Goal: Task Accomplishment & Management: Manage account settings

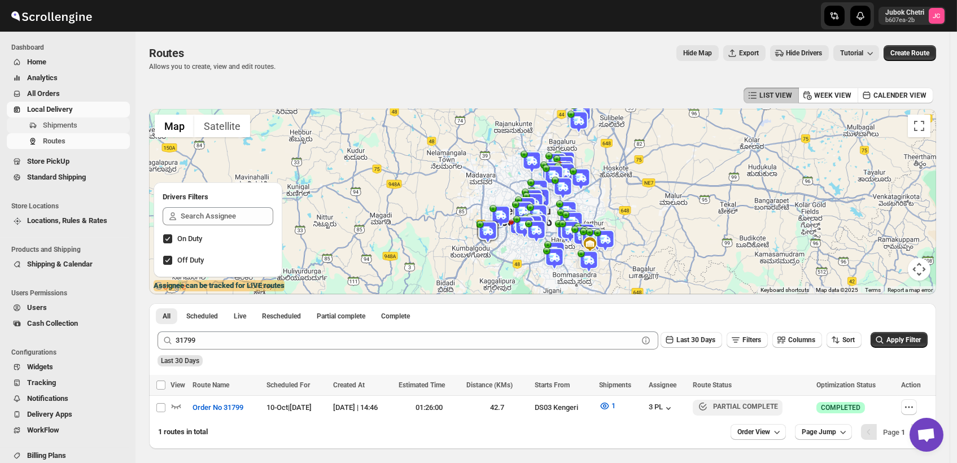
click at [54, 124] on span "Shipments" at bounding box center [60, 125] width 34 height 8
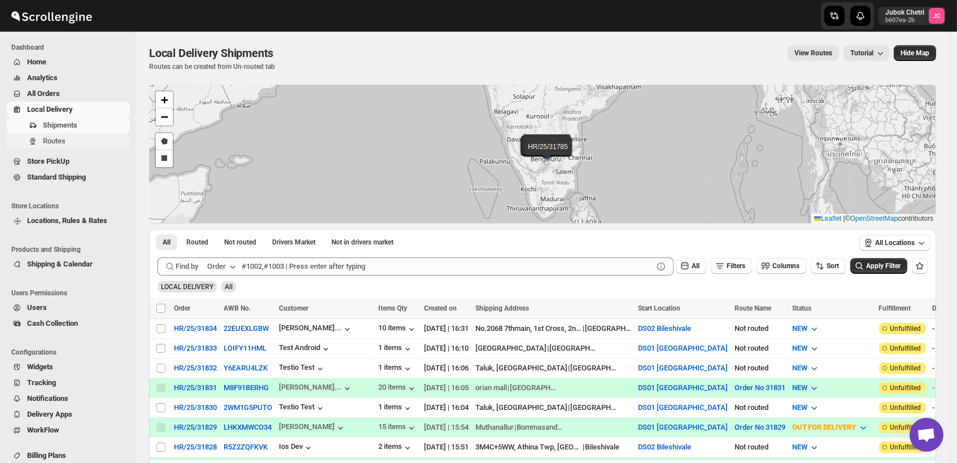
click at [66, 136] on span "Routes" at bounding box center [85, 141] width 85 height 11
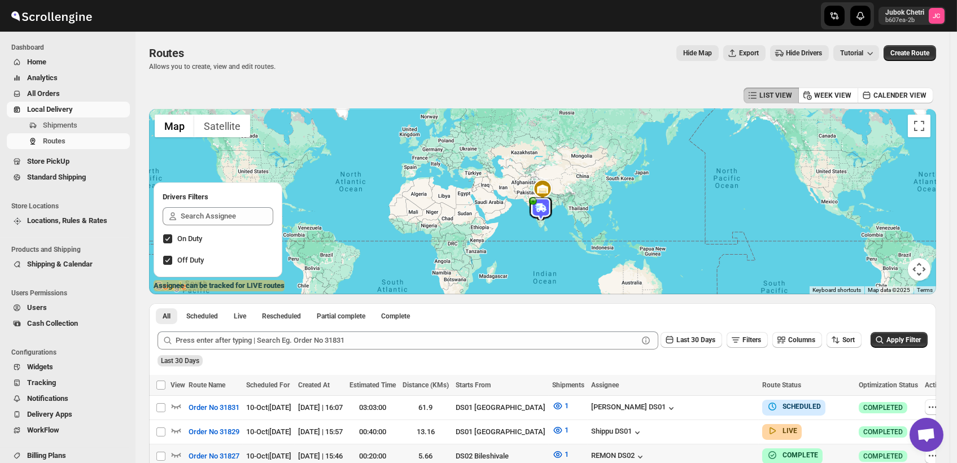
scroll to position [125, 0]
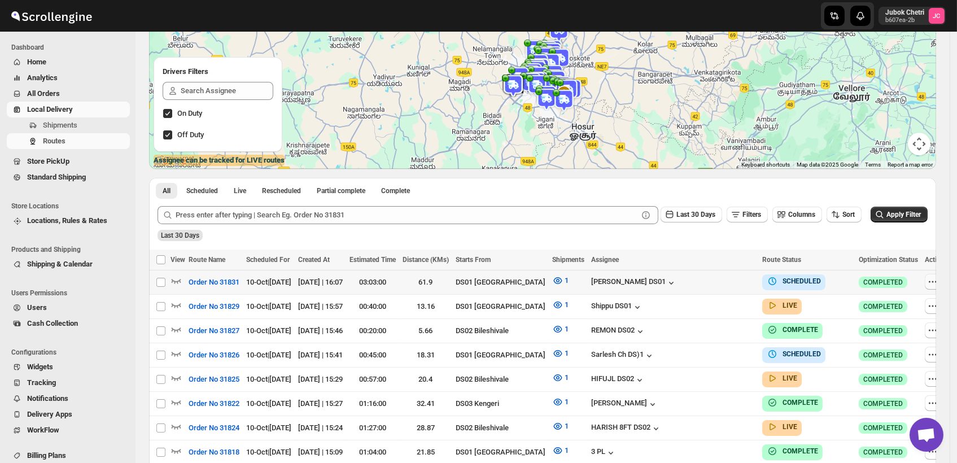
click at [927, 282] on icon "button" at bounding box center [932, 281] width 11 height 11
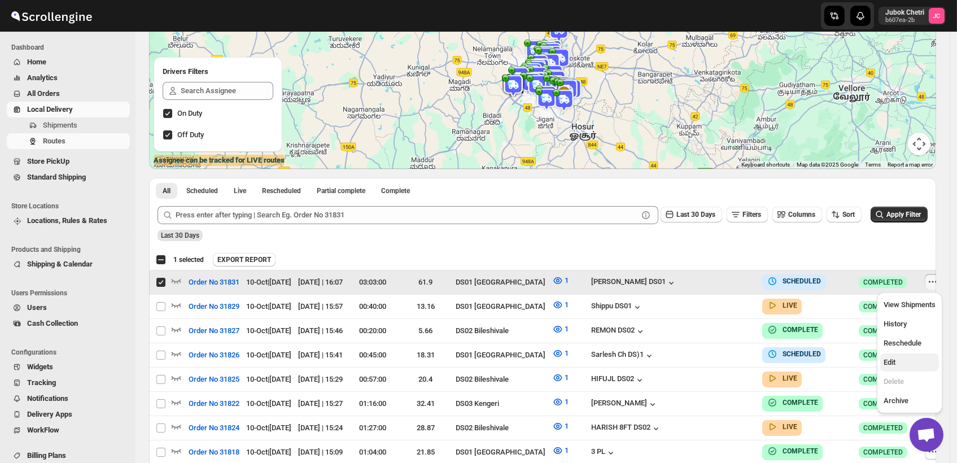
click at [900, 361] on span "Edit" at bounding box center [910, 362] width 52 height 11
checkbox input "false"
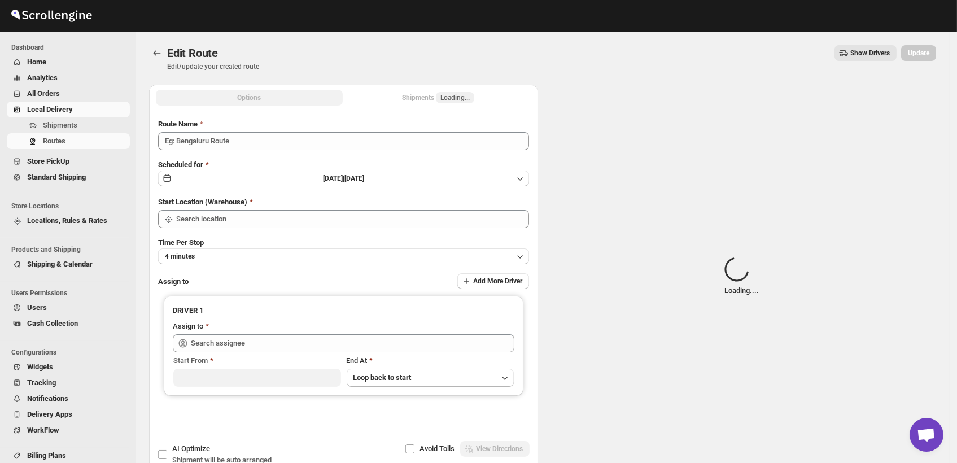
type input "Order No 31831"
type input "DS01 [GEOGRAPHIC_DATA]"
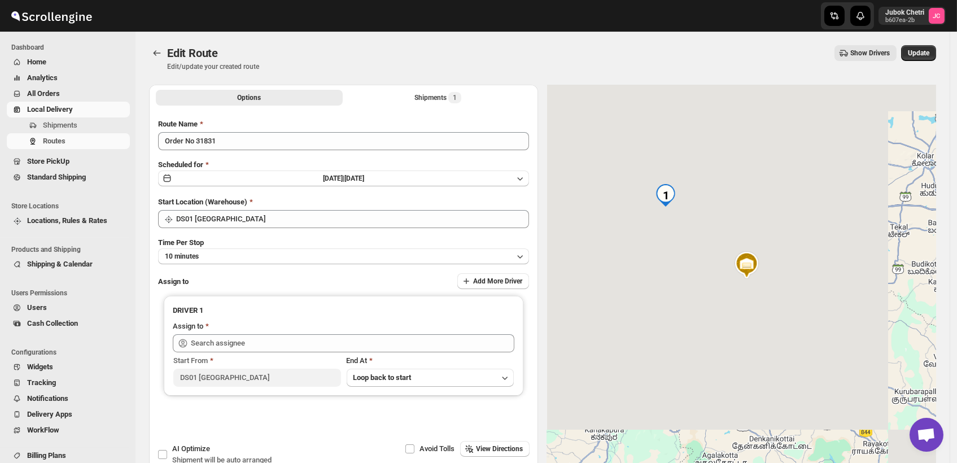
type input "Faijal Khan DS01 (tadij98822@cspaus.com)"
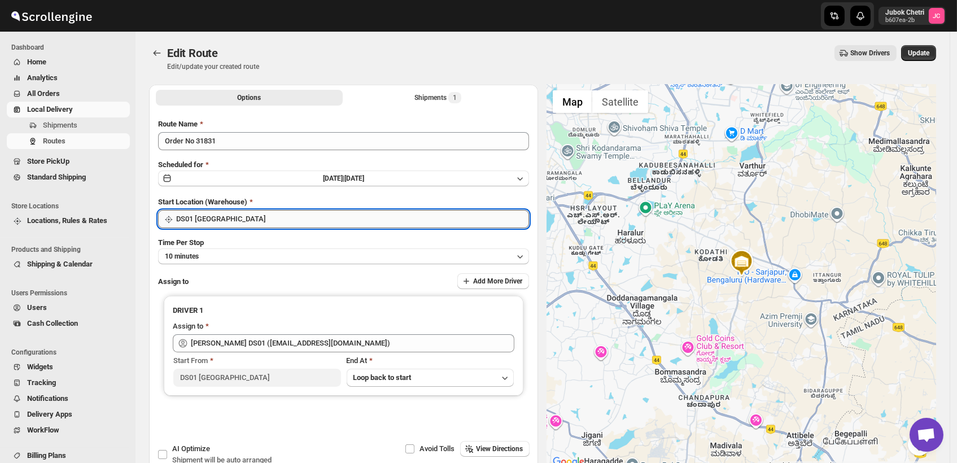
click at [258, 223] on input "DS01 [GEOGRAPHIC_DATA]" at bounding box center [352, 219] width 353 height 18
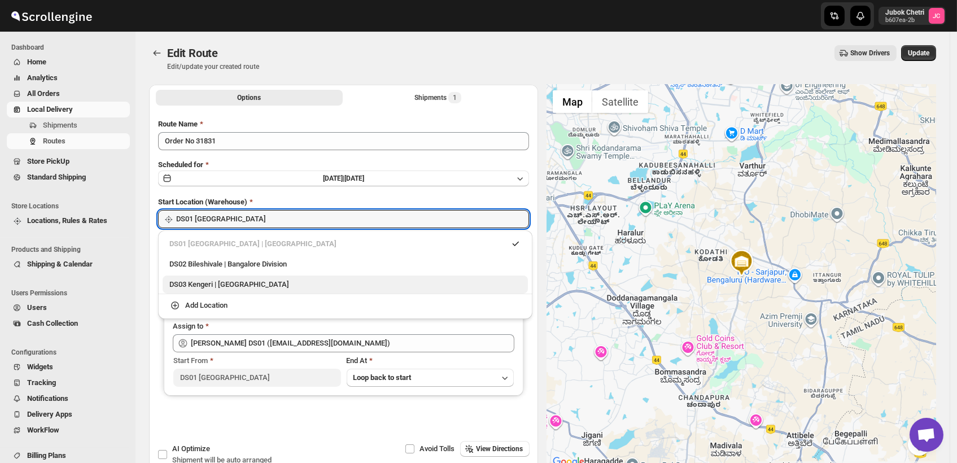
click at [249, 291] on div "DS03 Kengeri | Bengaluru" at bounding box center [345, 285] width 365 height 18
type input "DS03 Kengeri"
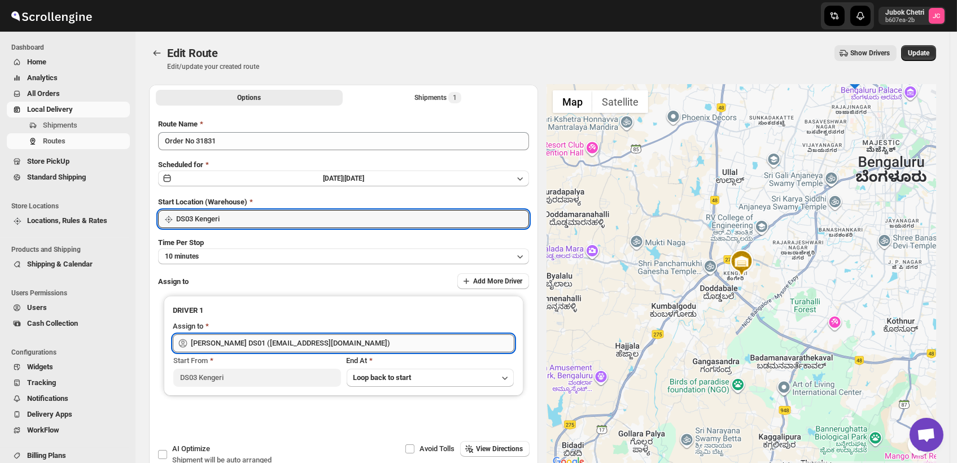
click at [334, 344] on input "Faijal Khan DS01 (tadij98822@cspaus.com)" at bounding box center [353, 343] width 324 height 18
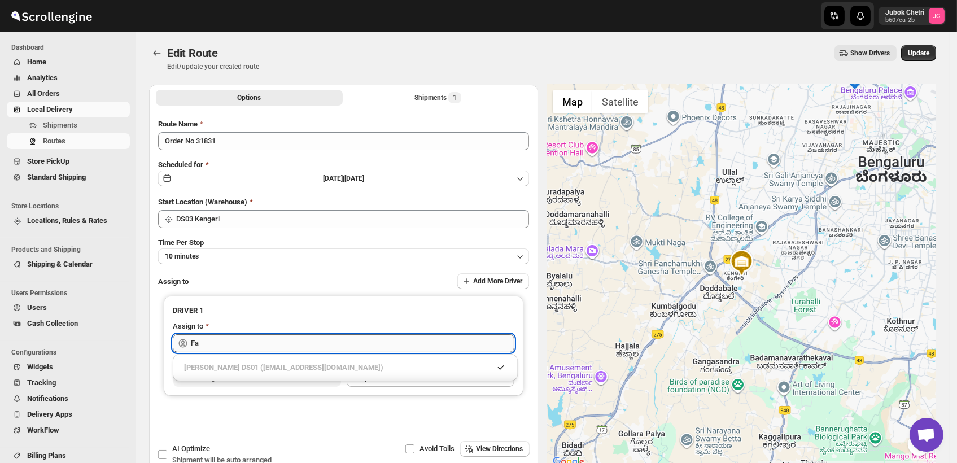
type input "F"
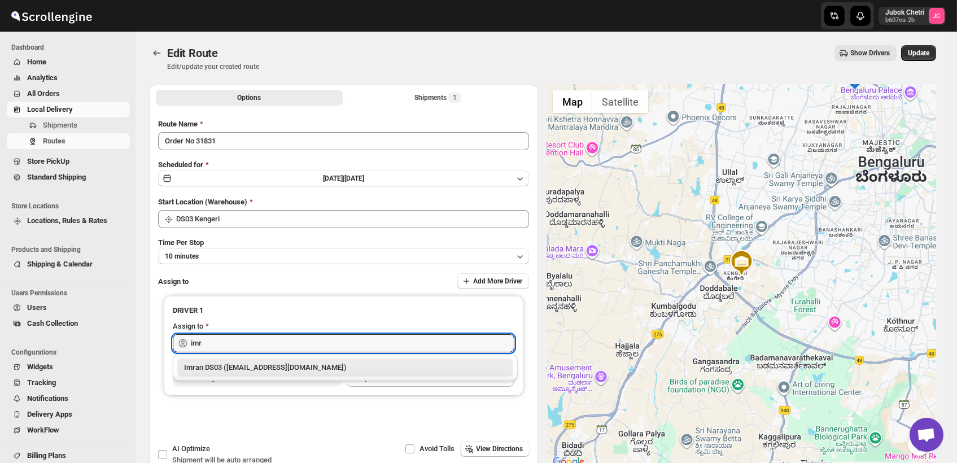
click at [315, 365] on div "Imran DS03 (tiwowe6147@mv6a.com)" at bounding box center [345, 367] width 322 height 11
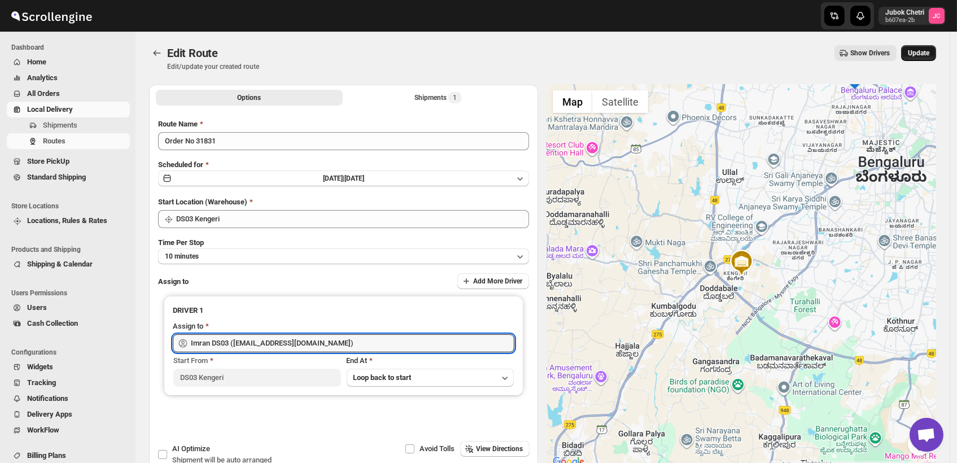
type input "Imran DS03 (tiwowe6147@mv6a.com)"
click at [930, 51] on span "Update" at bounding box center [918, 53] width 21 height 9
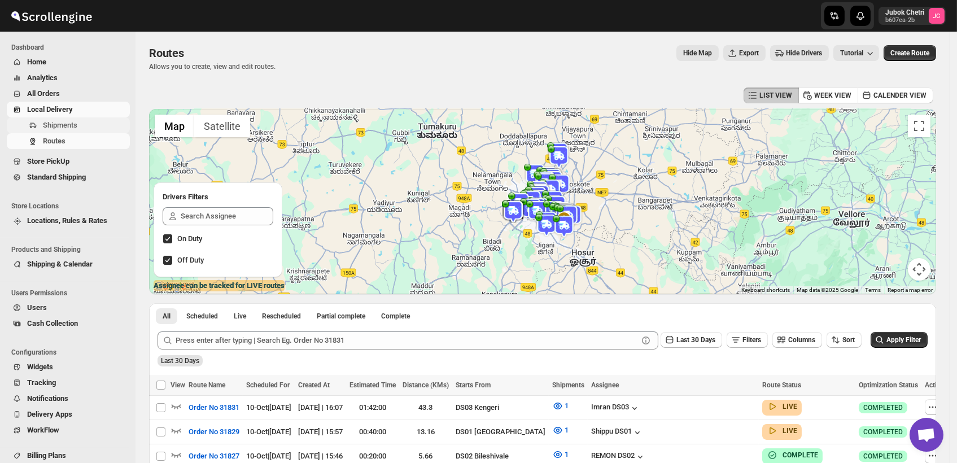
click at [84, 125] on span "Shipments" at bounding box center [85, 125] width 85 height 11
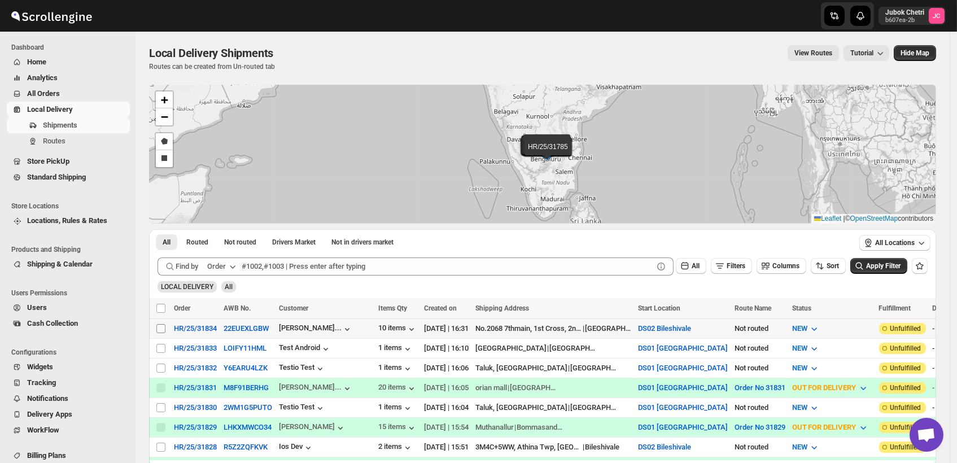
click at [157, 325] on input "Select shipment" at bounding box center [160, 328] width 9 height 9
checkbox input "true"
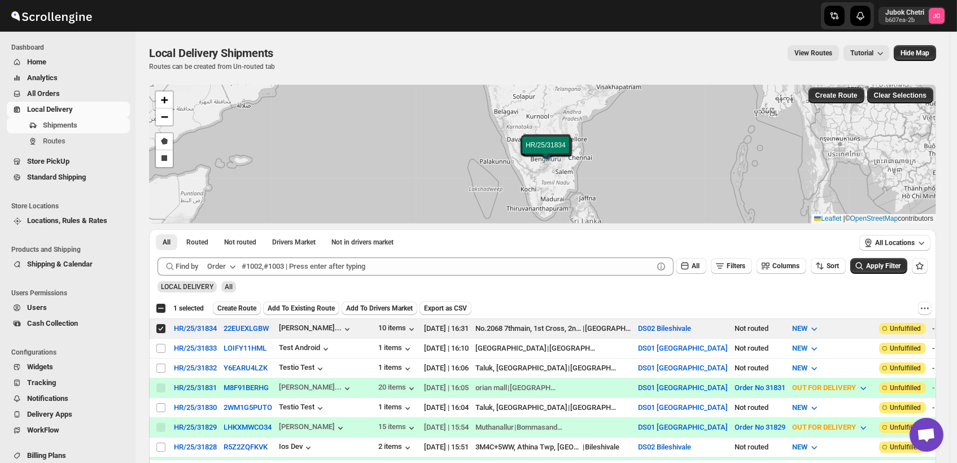
click at [229, 310] on span "Create Route" at bounding box center [236, 308] width 39 height 9
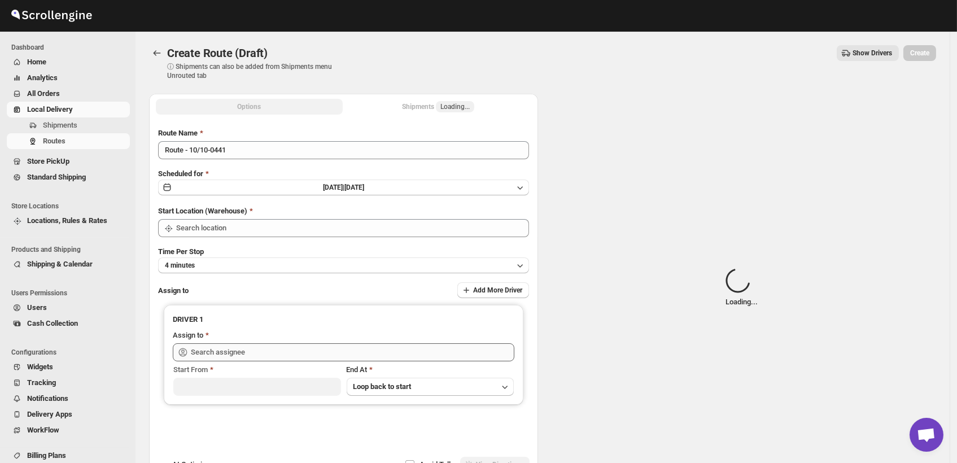
type input "DS02 Bileshivale"
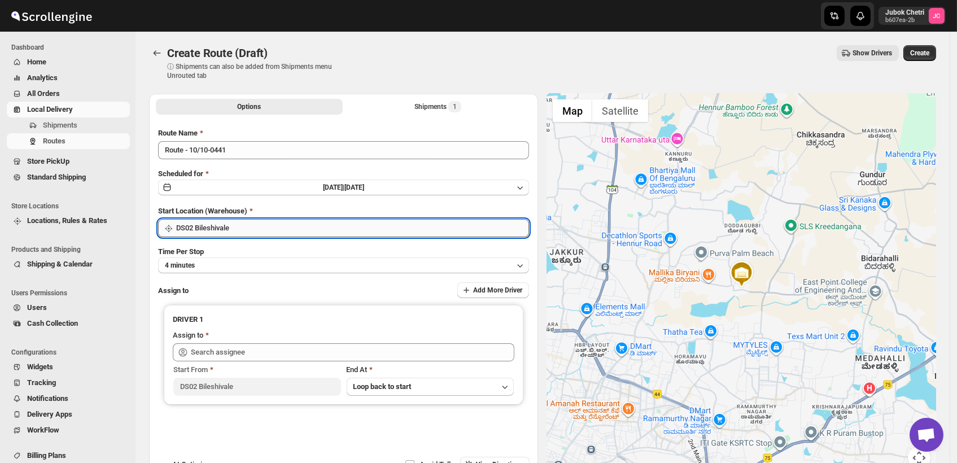
click at [289, 230] on input "DS02 Bileshivale" at bounding box center [352, 228] width 353 height 18
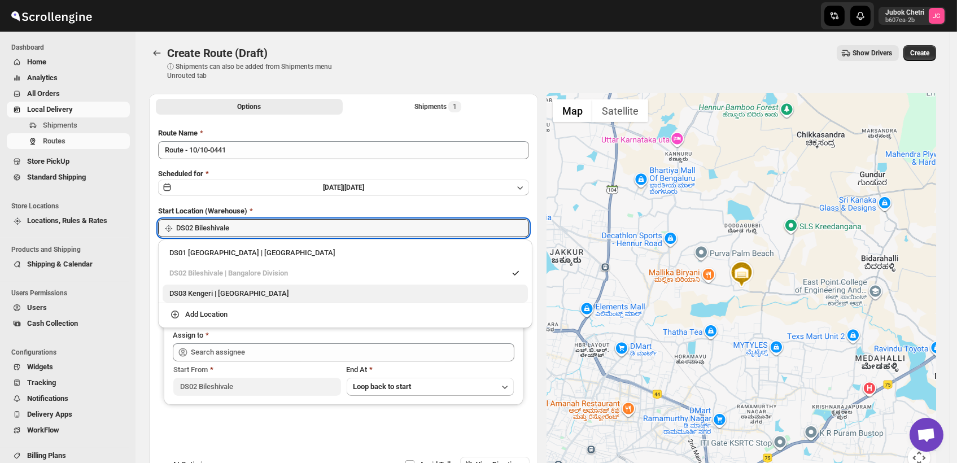
click at [250, 286] on div "DS03 Kengeri | Bengaluru" at bounding box center [345, 294] width 365 height 18
type input "DS03 Kengeri"
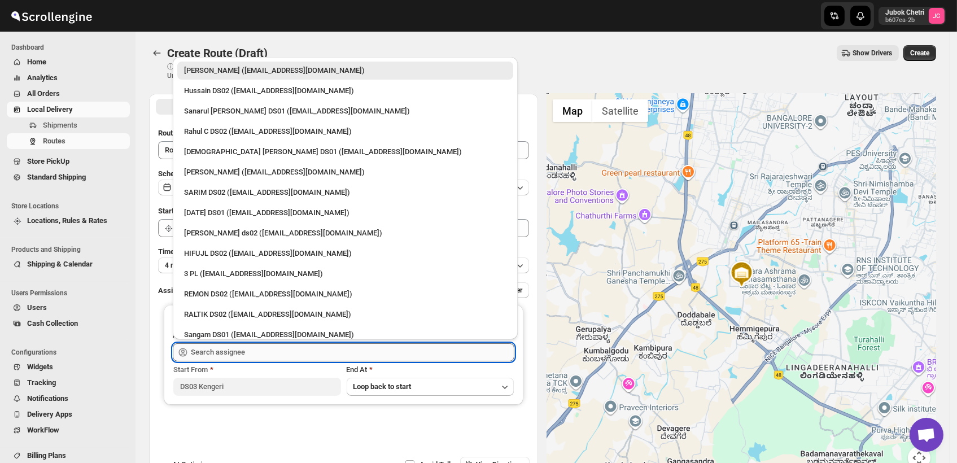
click at [272, 356] on input "text" at bounding box center [353, 352] width 324 height 18
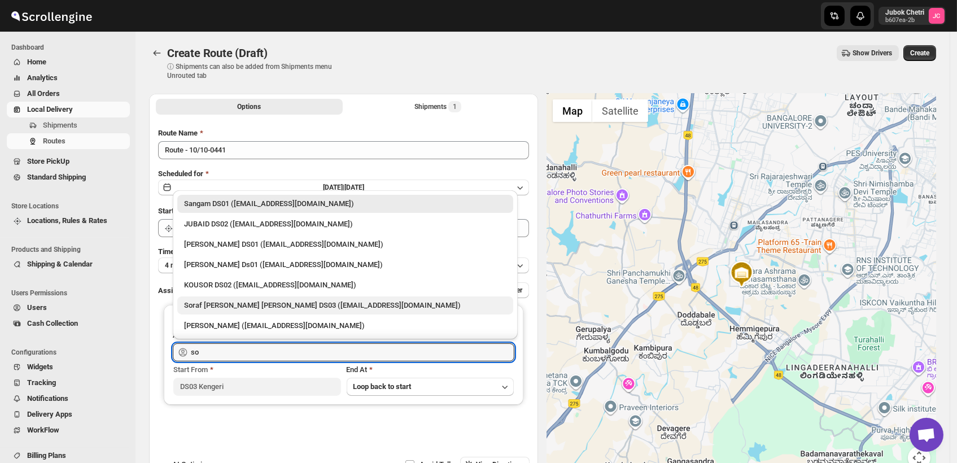
click at [265, 312] on div "Soraf uddin lasker DS03 (pofir49959@dextrago.com)" at bounding box center [345, 306] width 336 height 18
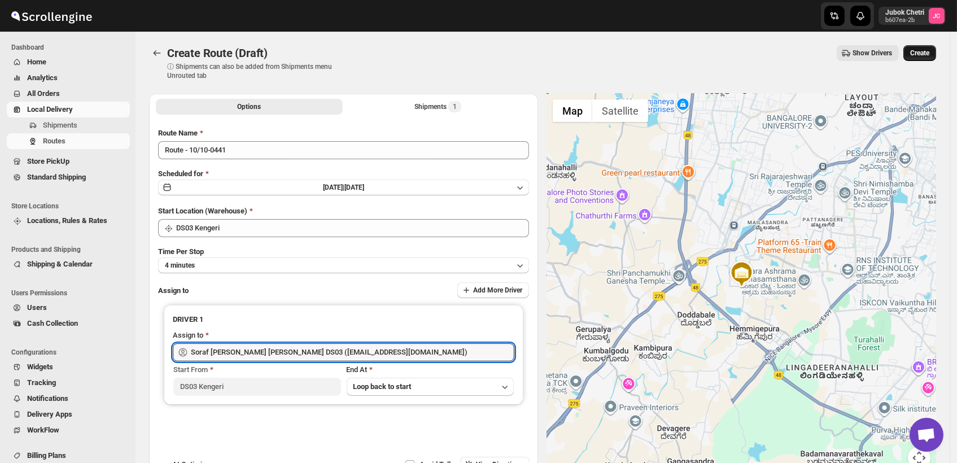
type input "Soraf uddin lasker DS03 (pofir49959@dextrago.com)"
click at [936, 55] on button "Create" at bounding box center [920, 53] width 33 height 16
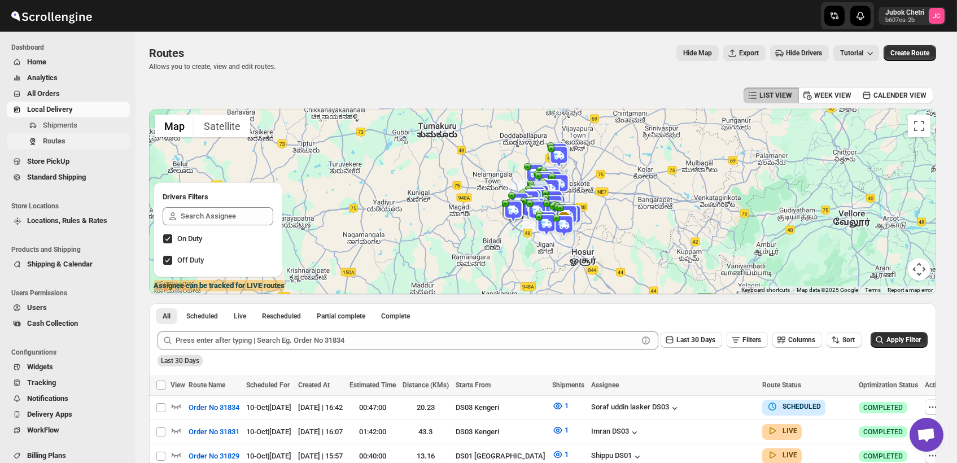
click at [49, 142] on span "Routes" at bounding box center [54, 141] width 23 height 8
click at [82, 123] on span "Shipments" at bounding box center [85, 125] width 85 height 11
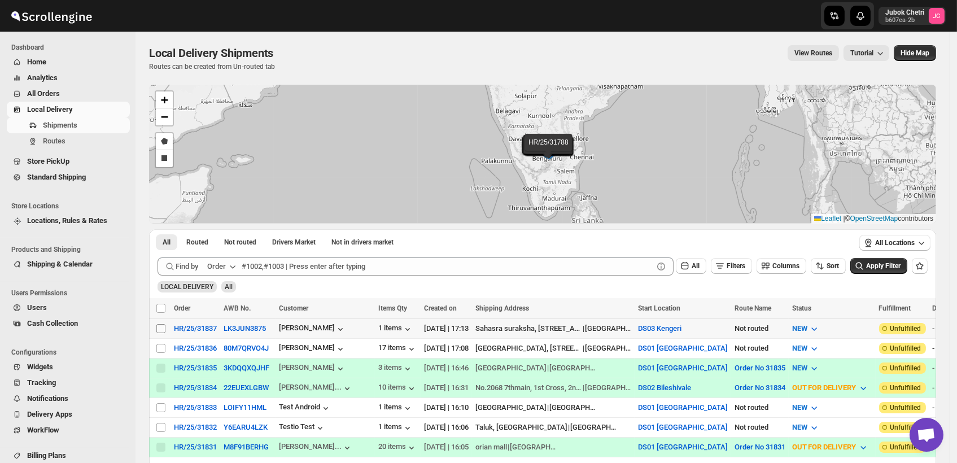
click at [163, 324] on input "Select shipment" at bounding box center [160, 328] width 9 height 9
checkbox input "true"
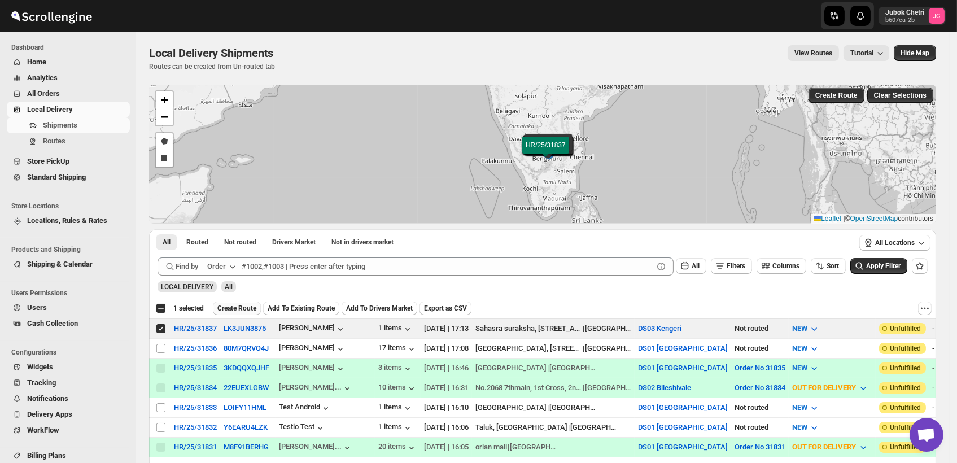
click at [246, 309] on span "Create Route" at bounding box center [236, 308] width 39 height 9
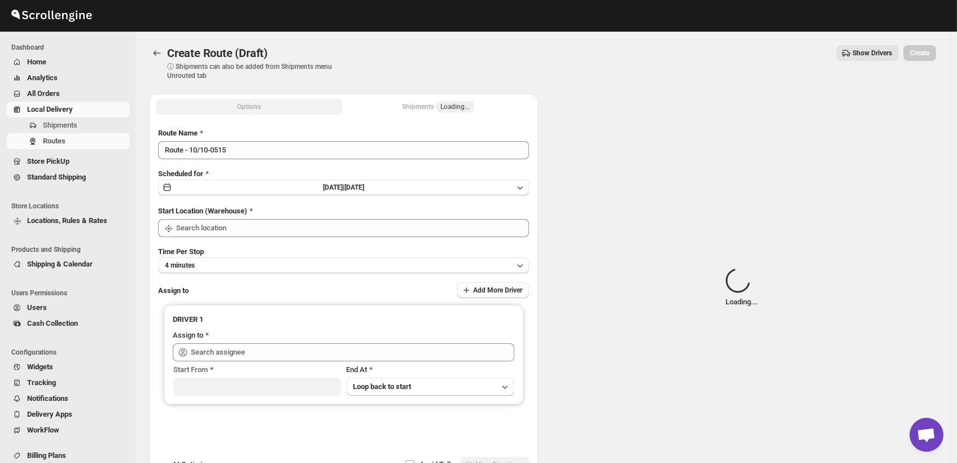
type input "DS03 Kengeri"
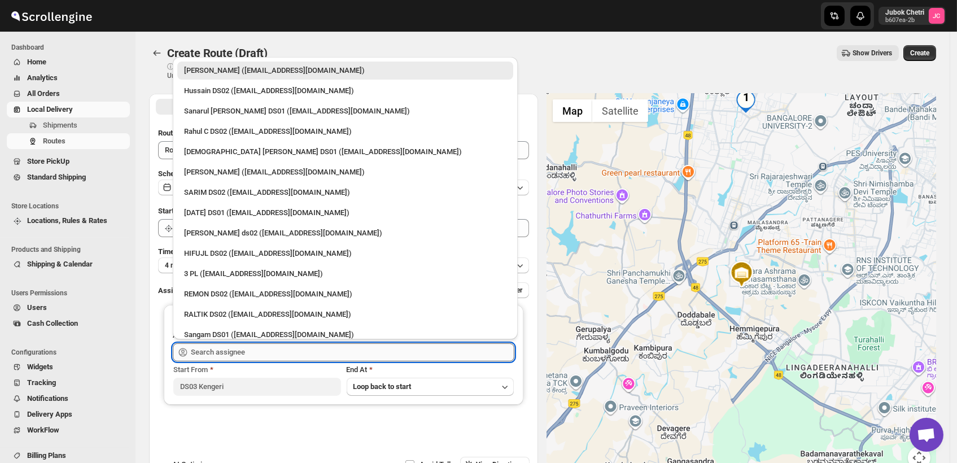
click at [291, 352] on input "text" at bounding box center [353, 352] width 324 height 18
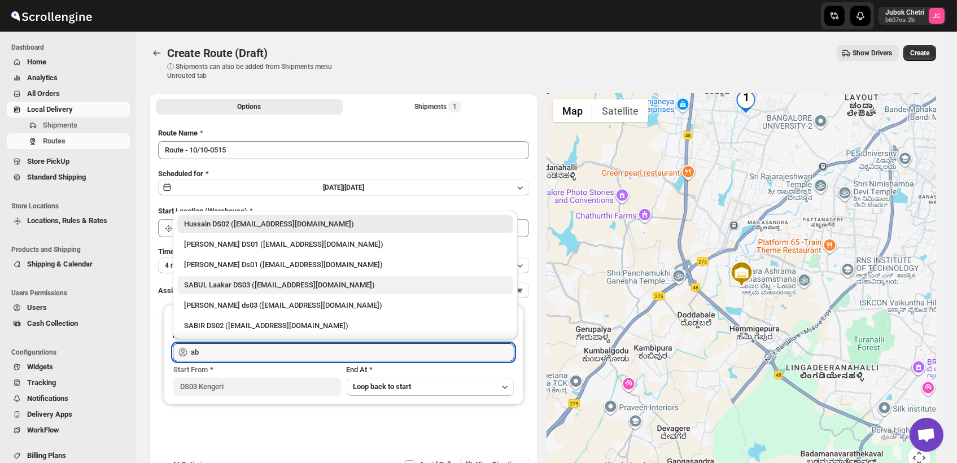
click at [208, 286] on div "SABUL Laakar DS03 (pokogin390@dextrago.com)" at bounding box center [345, 285] width 322 height 11
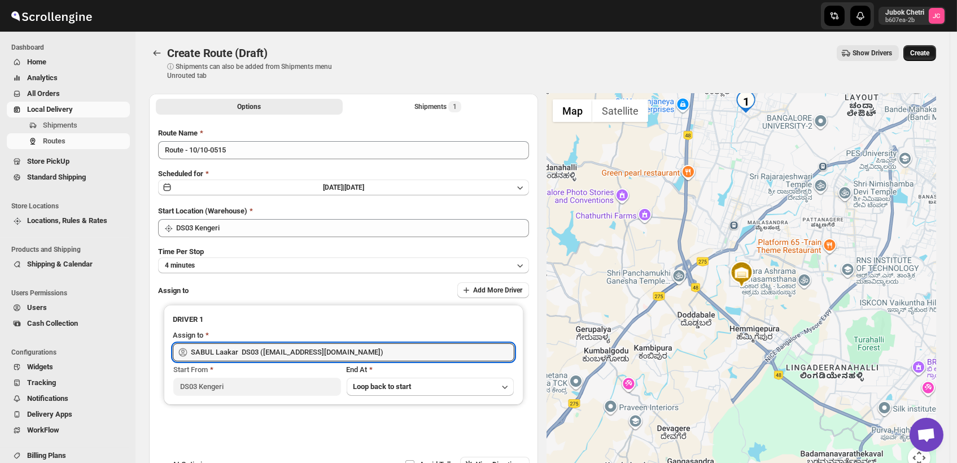
type input "SABUL Laakar DS03 (pokogin390@dextrago.com)"
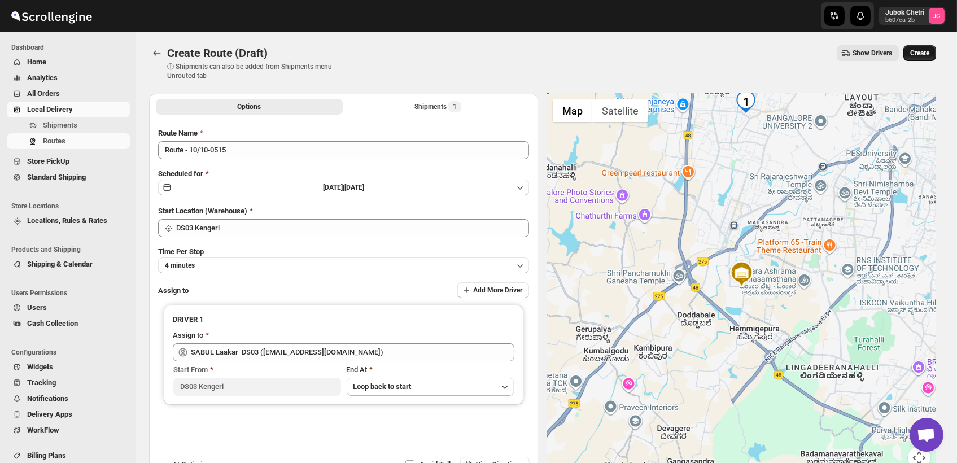
click at [922, 54] on span "Create" at bounding box center [919, 53] width 19 height 9
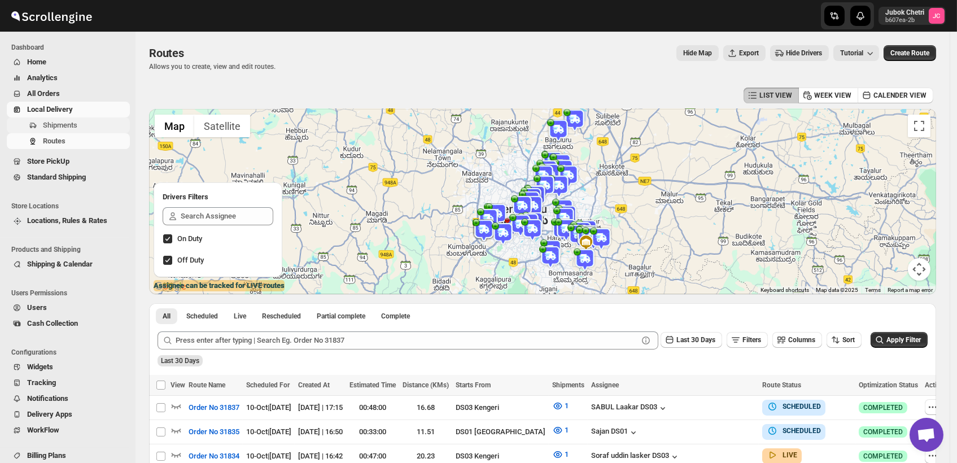
click at [76, 122] on span "Shipments" at bounding box center [60, 125] width 34 height 8
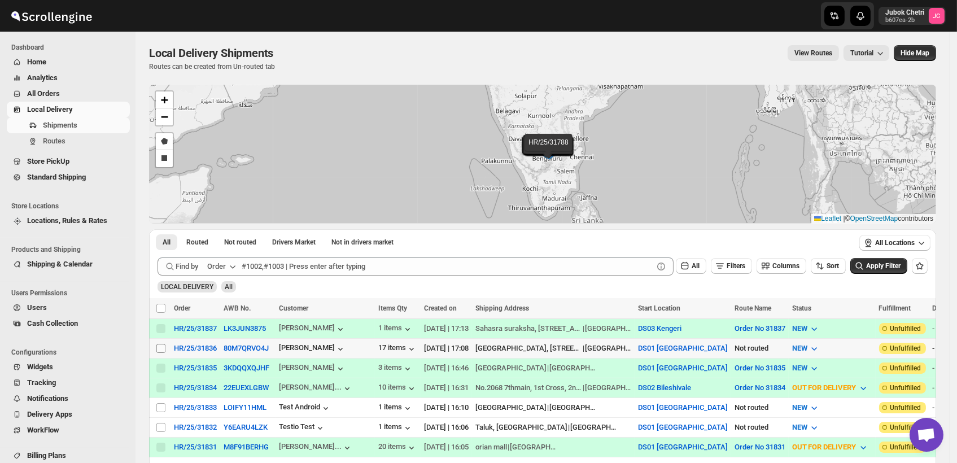
click at [163, 345] on input "Select shipment" at bounding box center [160, 348] width 9 height 9
checkbox input "true"
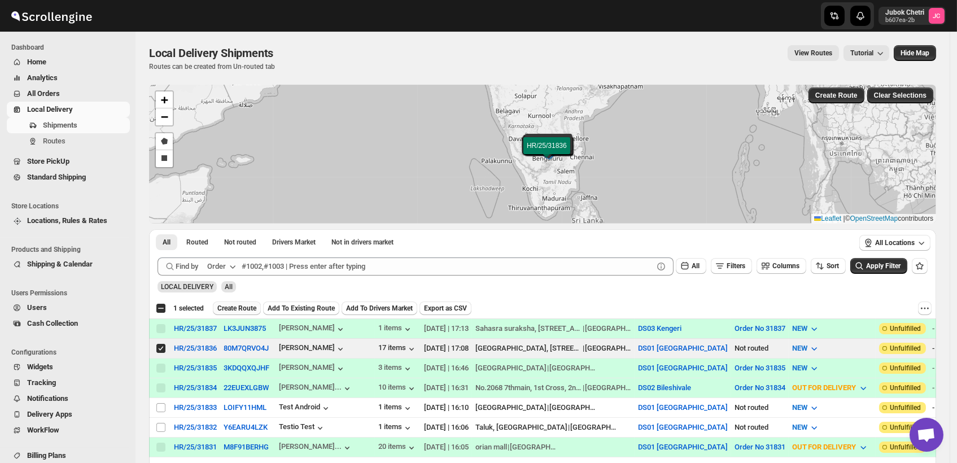
click at [236, 308] on span "Create Route" at bounding box center [236, 308] width 39 height 9
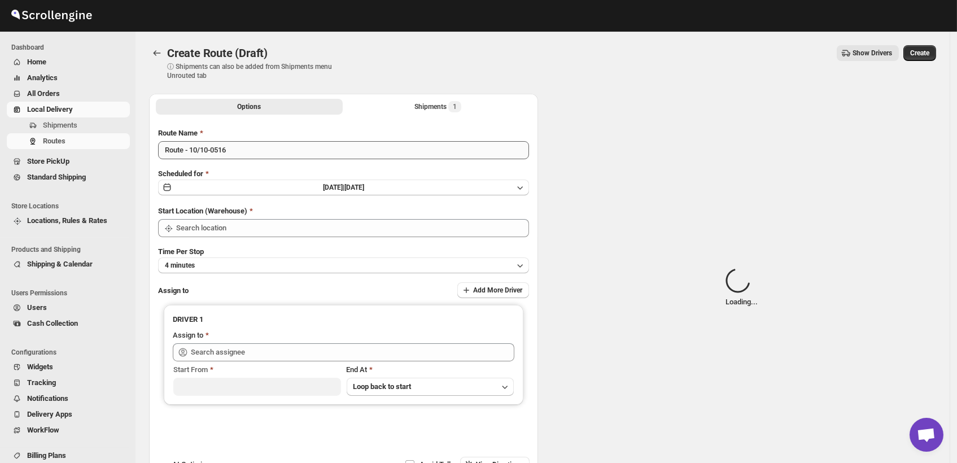
type input "DS01 [GEOGRAPHIC_DATA]"
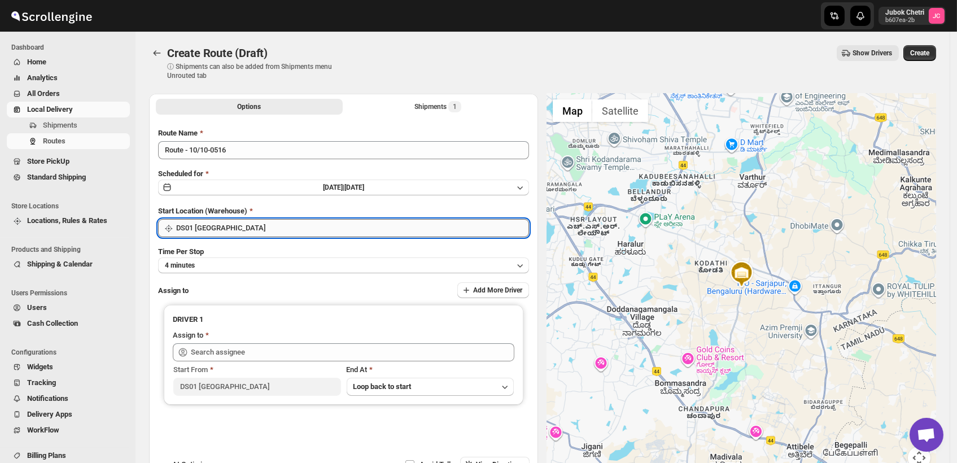
click at [256, 228] on input "DS01 [GEOGRAPHIC_DATA]" at bounding box center [352, 228] width 353 height 18
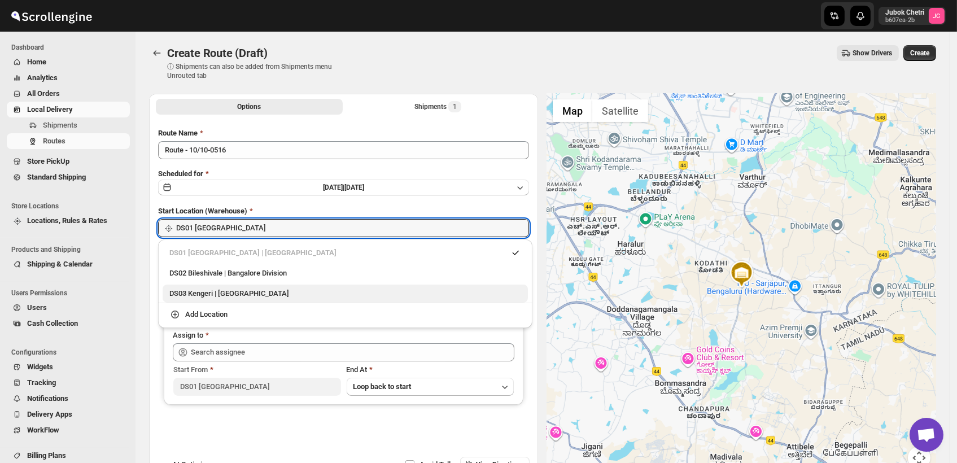
click at [251, 293] on div "DS03 Kengeri | Bengaluru" at bounding box center [345, 293] width 352 height 11
type input "DS03 Kengeri"
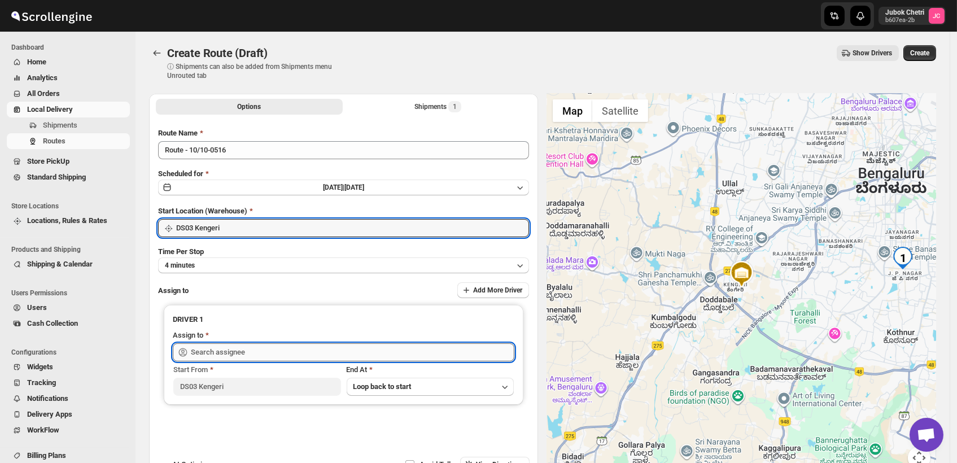
click at [235, 354] on input "text" at bounding box center [353, 352] width 324 height 18
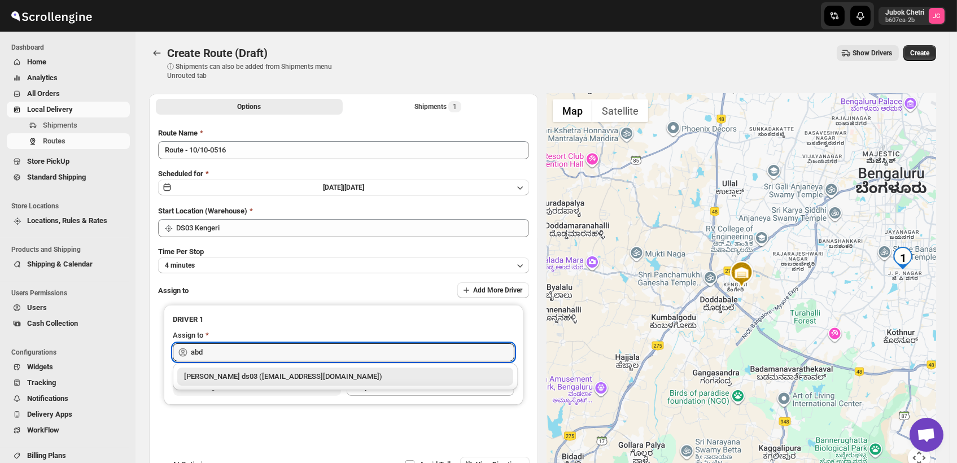
click at [256, 371] on div "Abdul Ahmed Laskar ds03 (dofesex377@dextrago.com)" at bounding box center [345, 376] width 322 height 11
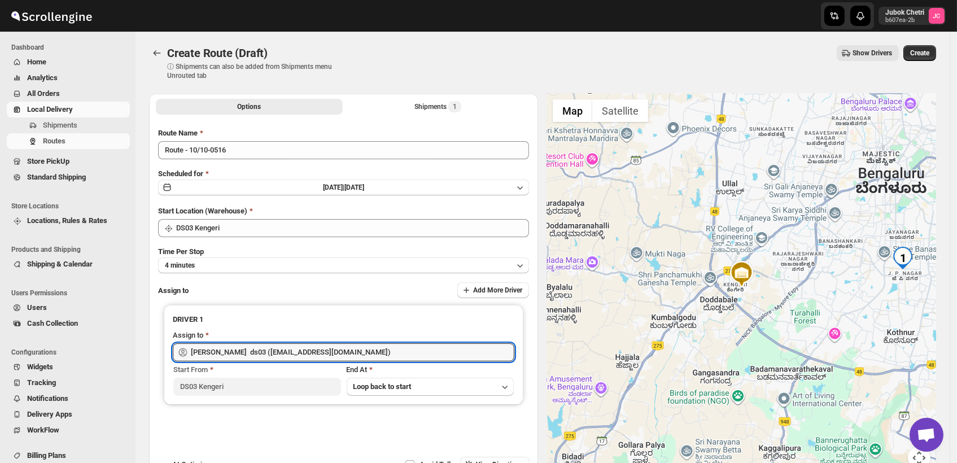
type input "Abdul Ahmed Laskar ds03 (dofesex377@dextrago.com)"
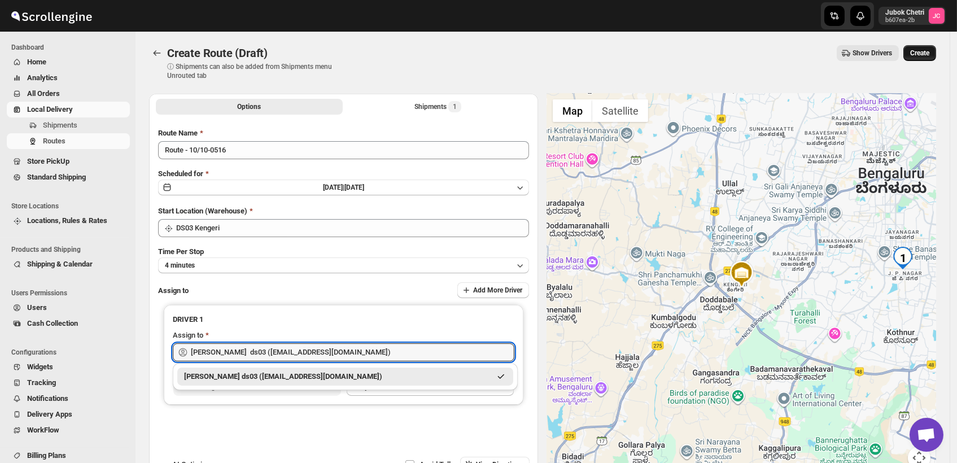
click at [926, 50] on span "Create" at bounding box center [919, 53] width 19 height 9
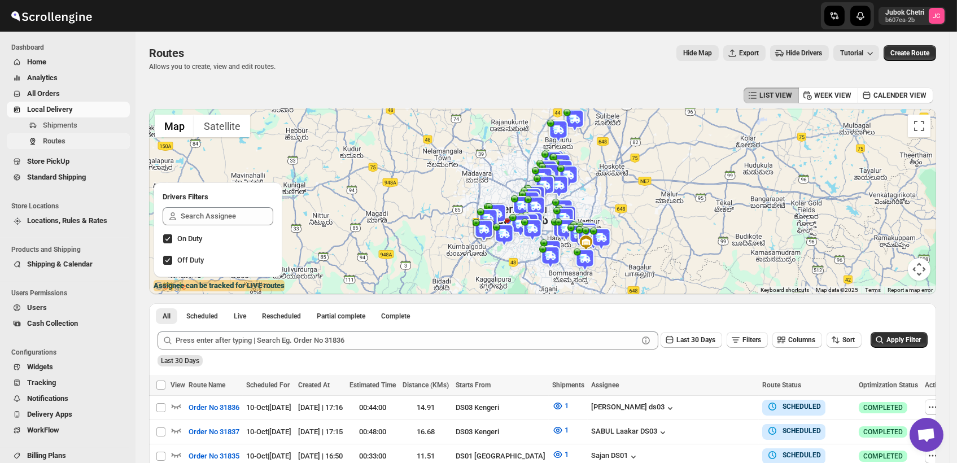
click at [72, 144] on span "Routes" at bounding box center [85, 141] width 85 height 11
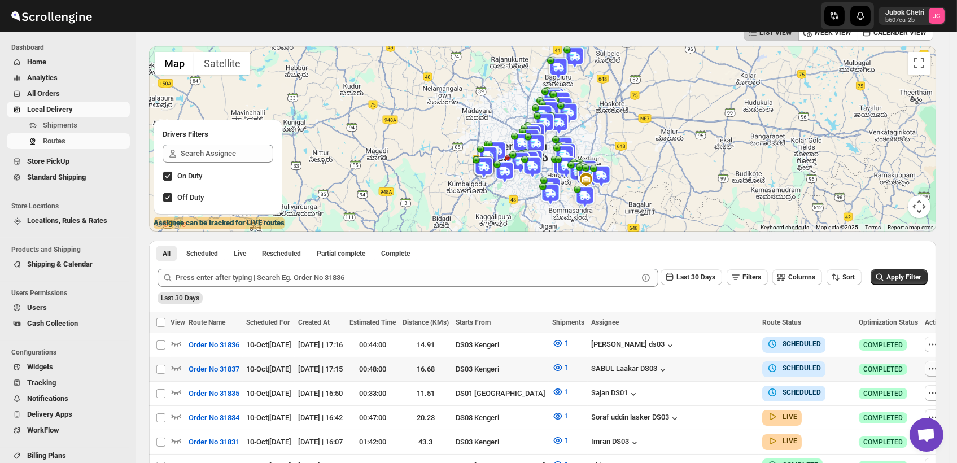
click at [927, 369] on icon "button" at bounding box center [932, 368] width 11 height 11
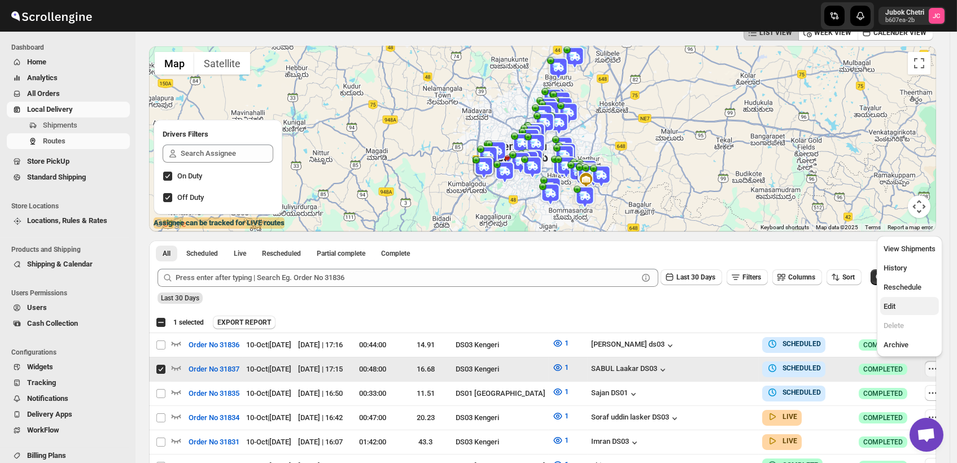
click at [895, 305] on span "Edit" at bounding box center [890, 306] width 12 height 8
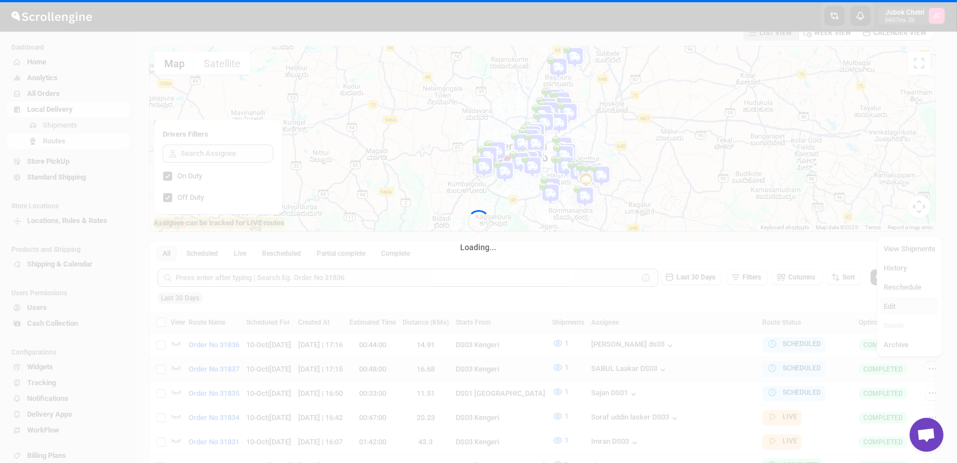
checkbox input "false"
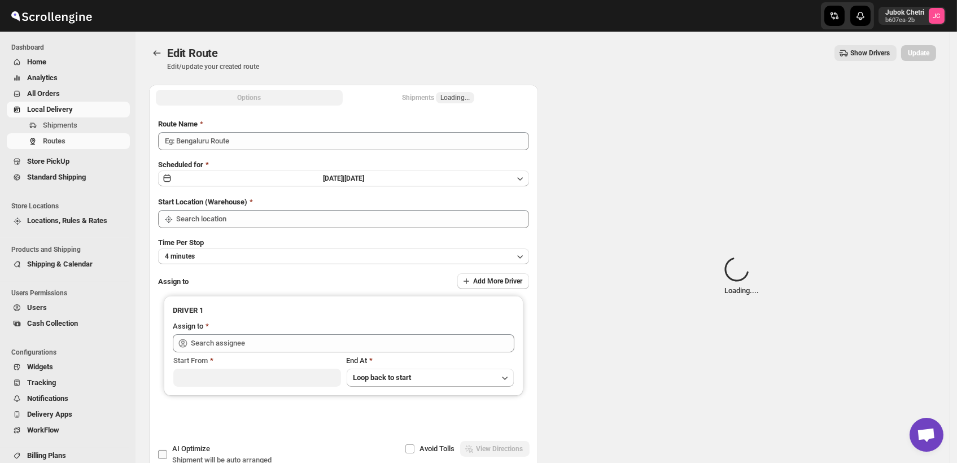
type input "Order No 31837"
type input "DS03 Kengeri"
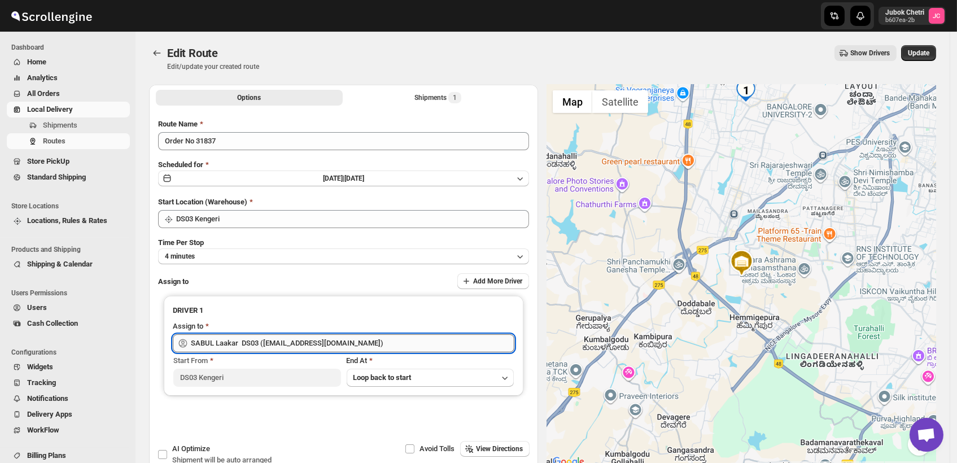
click at [376, 343] on input "SABUL Laakar DS03 (pokogin390@dextrago.com)" at bounding box center [353, 343] width 324 height 18
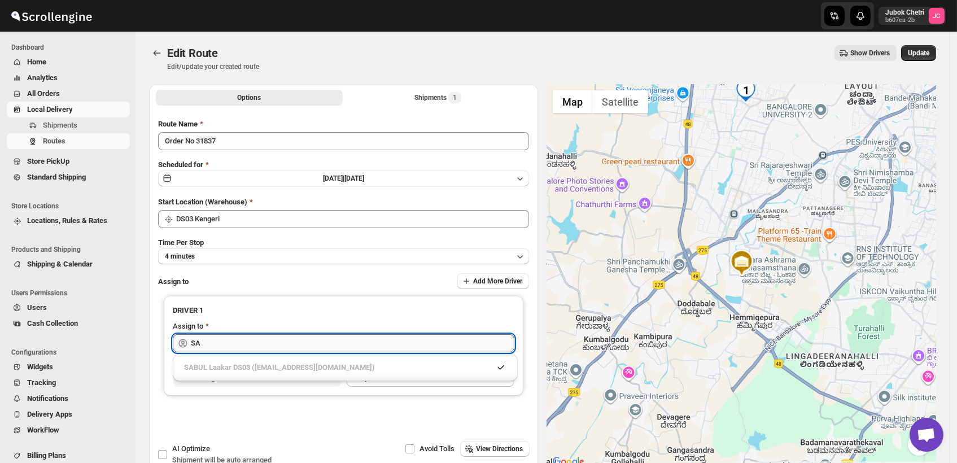
type input "S"
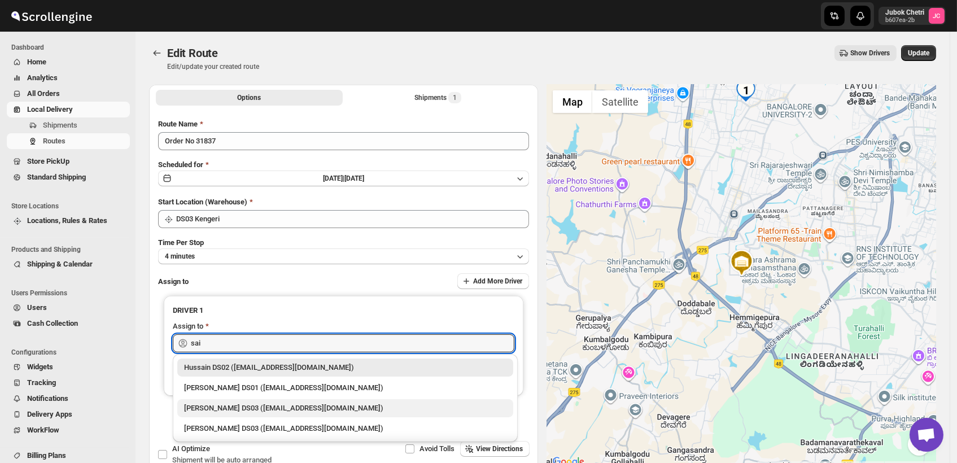
click at [319, 403] on div "Saibur Rahman DS03 (novenik154@ihnpo.com)" at bounding box center [345, 408] width 322 height 11
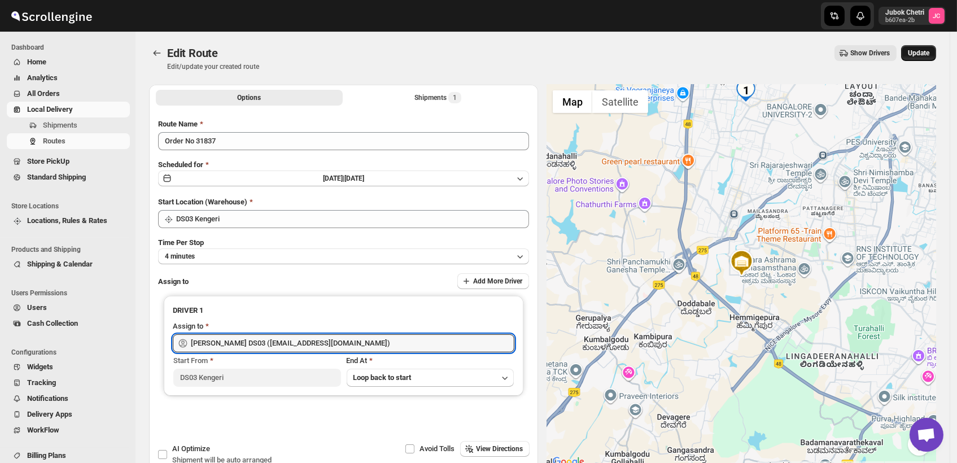
type input "Saibur Rahman DS03 (novenik154@ihnpo.com)"
click at [927, 46] on button "Update" at bounding box center [918, 53] width 35 height 16
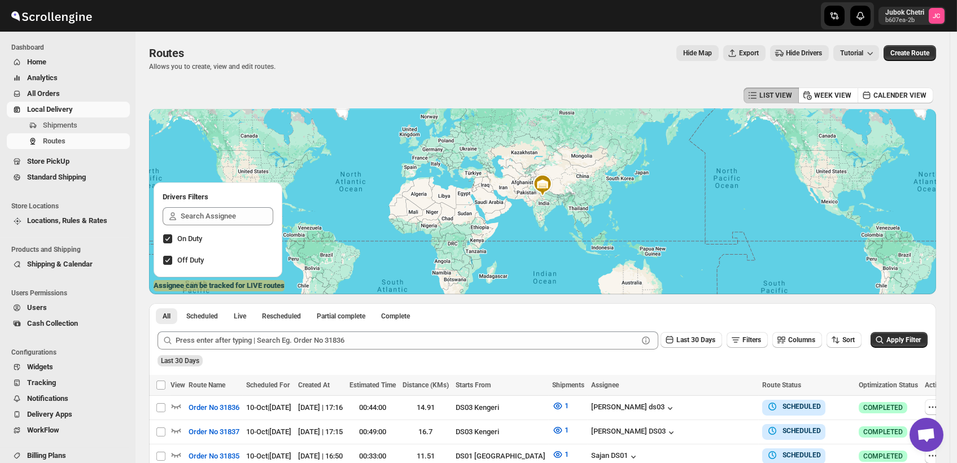
scroll to position [63, 0]
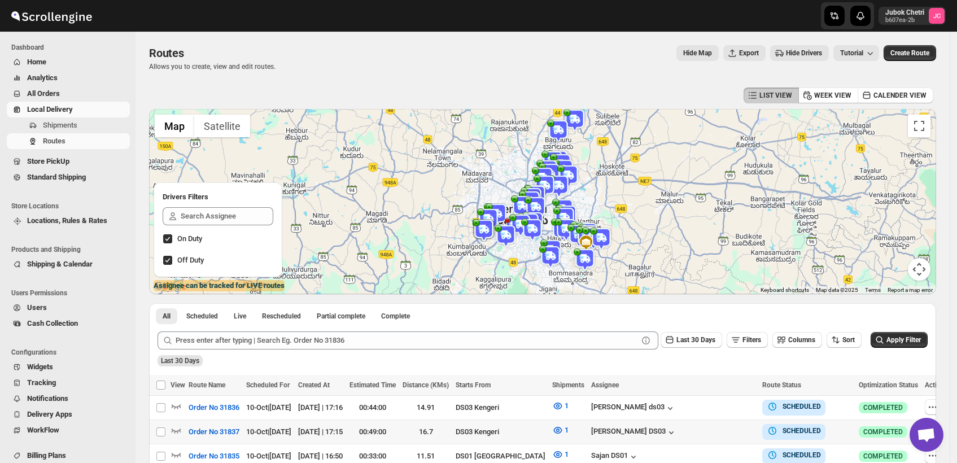
scroll to position [63, 0]
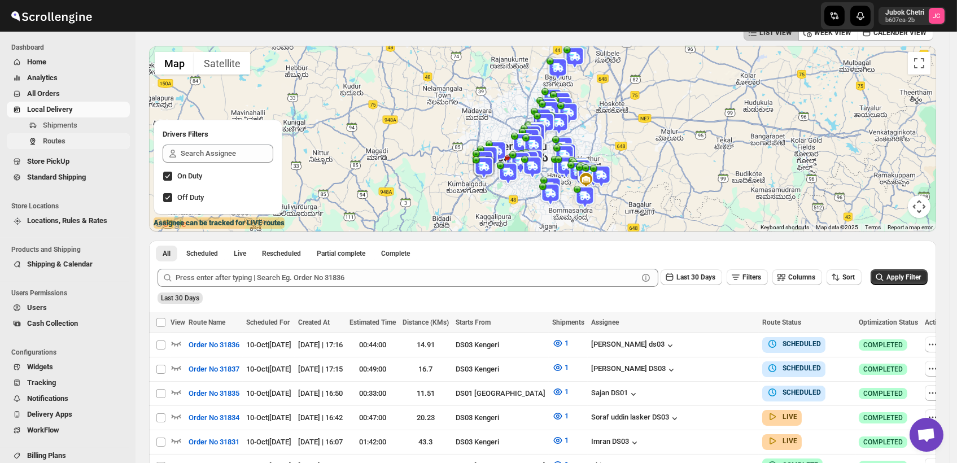
click at [79, 143] on span "Routes" at bounding box center [85, 141] width 85 height 11
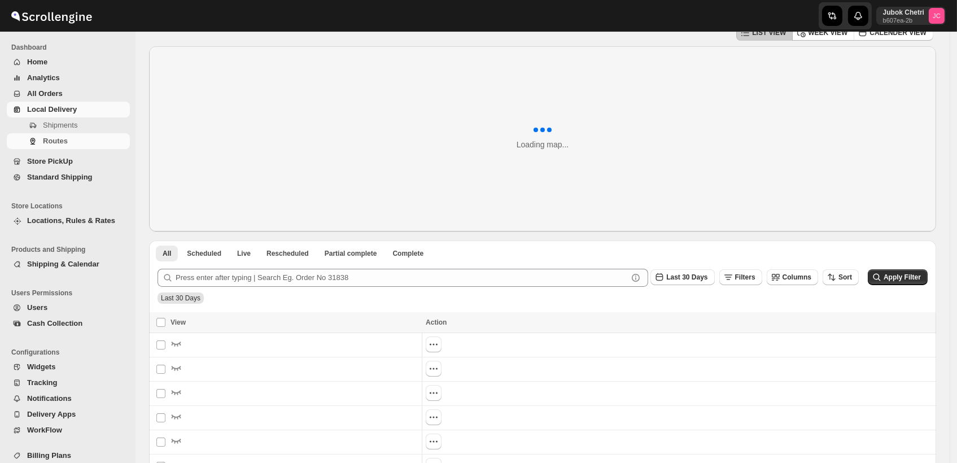
scroll to position [52, 0]
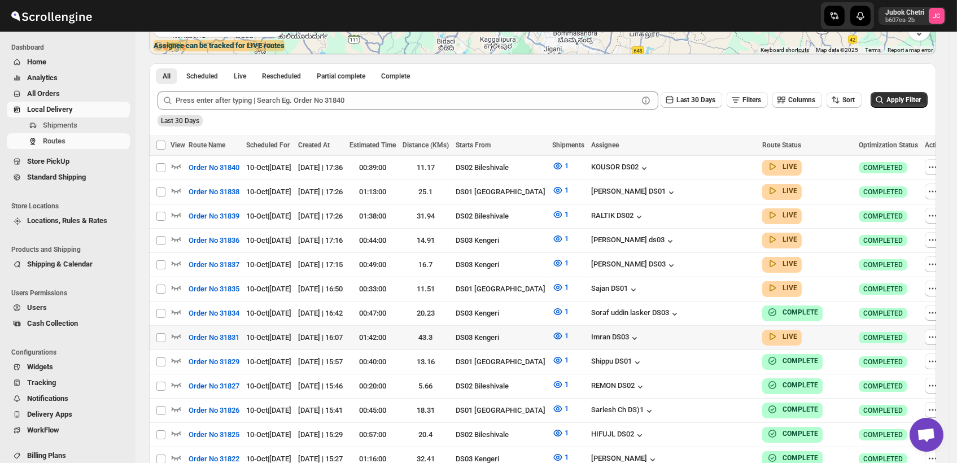
scroll to position [52, 0]
